Goal: Task Accomplishment & Management: Complete application form

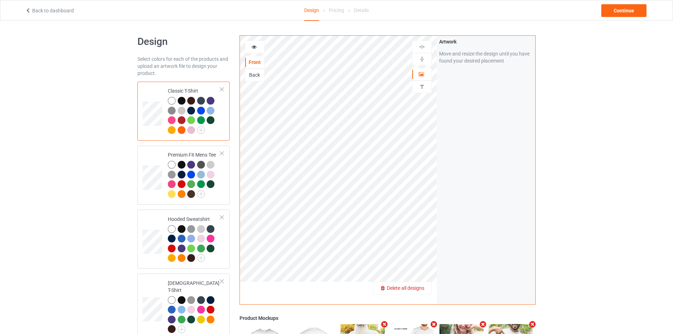
click at [427, 290] on div "Delete all designs" at bounding box center [402, 287] width 59 height 7
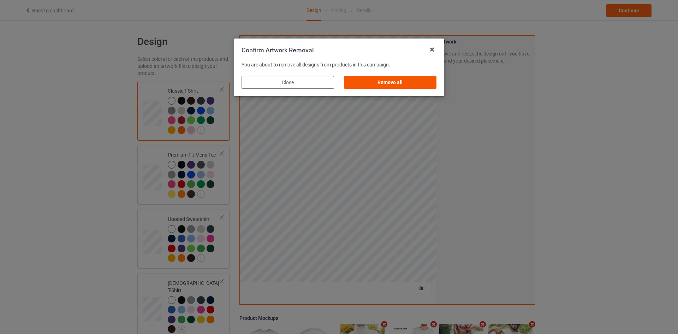
click at [430, 81] on div "Remove all" at bounding box center [390, 82] width 93 height 13
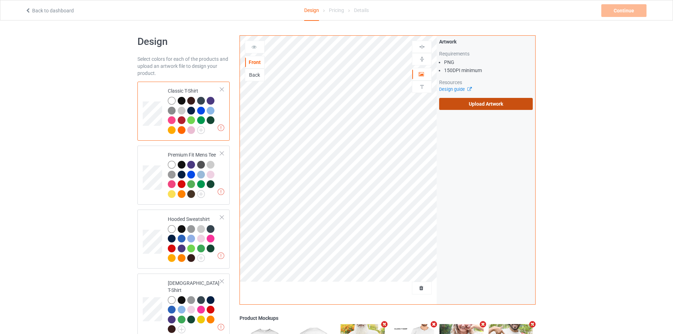
click at [473, 105] on label "Upload Artwork" at bounding box center [486, 104] width 94 height 12
click at [0, 0] on input "Upload Artwork" at bounding box center [0, 0] width 0 height 0
click at [586, 102] on div "Design Select colors for each of the products and upload an artwork file to des…" at bounding box center [336, 326] width 673 height 613
click at [478, 103] on label "Upload Artwork" at bounding box center [486, 104] width 94 height 12
click at [0, 0] on input "Upload Artwork" at bounding box center [0, 0] width 0 height 0
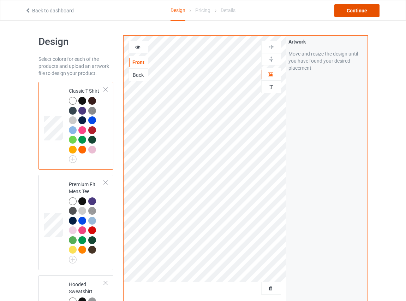
click at [358, 10] on div "Continue" at bounding box center [357, 10] width 45 height 13
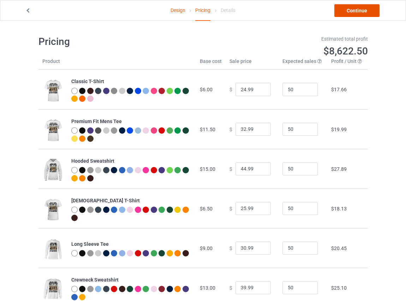
click at [351, 11] on link "Continue" at bounding box center [357, 10] width 45 height 13
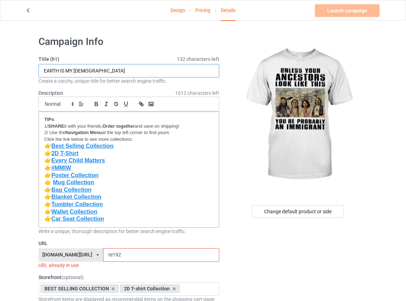
click at [107, 70] on input "EARTH IS MY [DEMOGRAPHIC_DATA]" at bounding box center [129, 70] width 181 height 13
drag, startPoint x: 107, startPoint y: 70, endPoint x: 7, endPoint y: 74, distance: 99.7
type input "u"
type input "N"
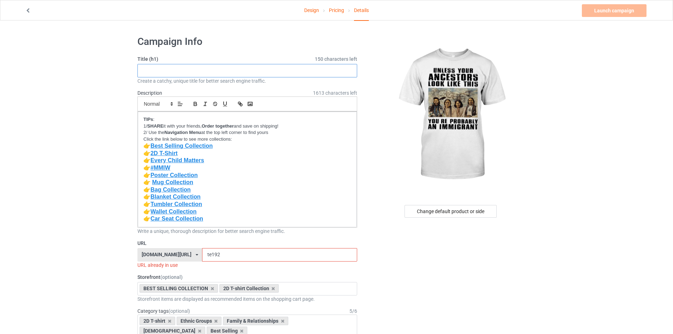
paste input "UNLESS YOUR ANCESTORS LOOK LIKE THIS YOU RE PROBABLY AN IMMIGRANT"
type input "UNLESS YOUR ANCESTORS LOOK LIKE THIS YOU RE PROBABLY AN IMMIGRANT"
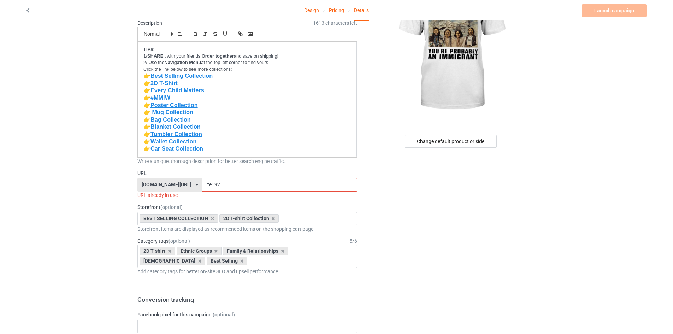
scroll to position [71, 0]
click at [289, 183] on input "te192" at bounding box center [279, 183] width 155 height 13
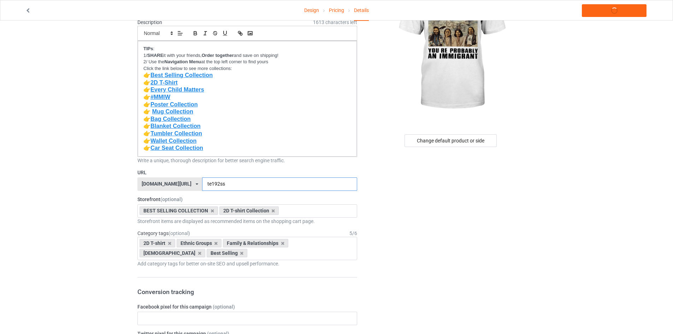
type input "te192ss"
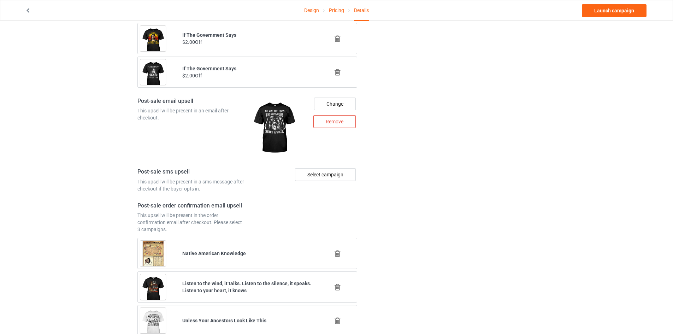
scroll to position [894, 0]
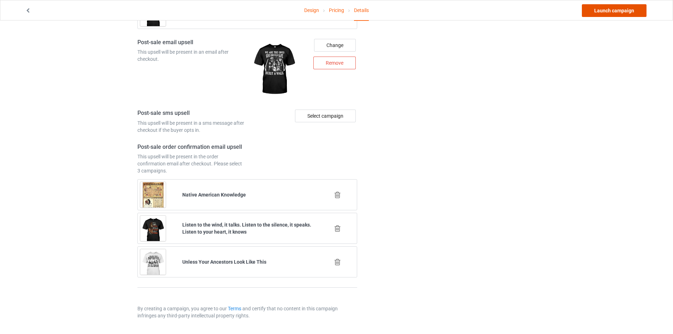
click at [626, 8] on link "Launch campaign" at bounding box center [614, 10] width 65 height 13
